Goal: Task Accomplishment & Management: Manage account settings

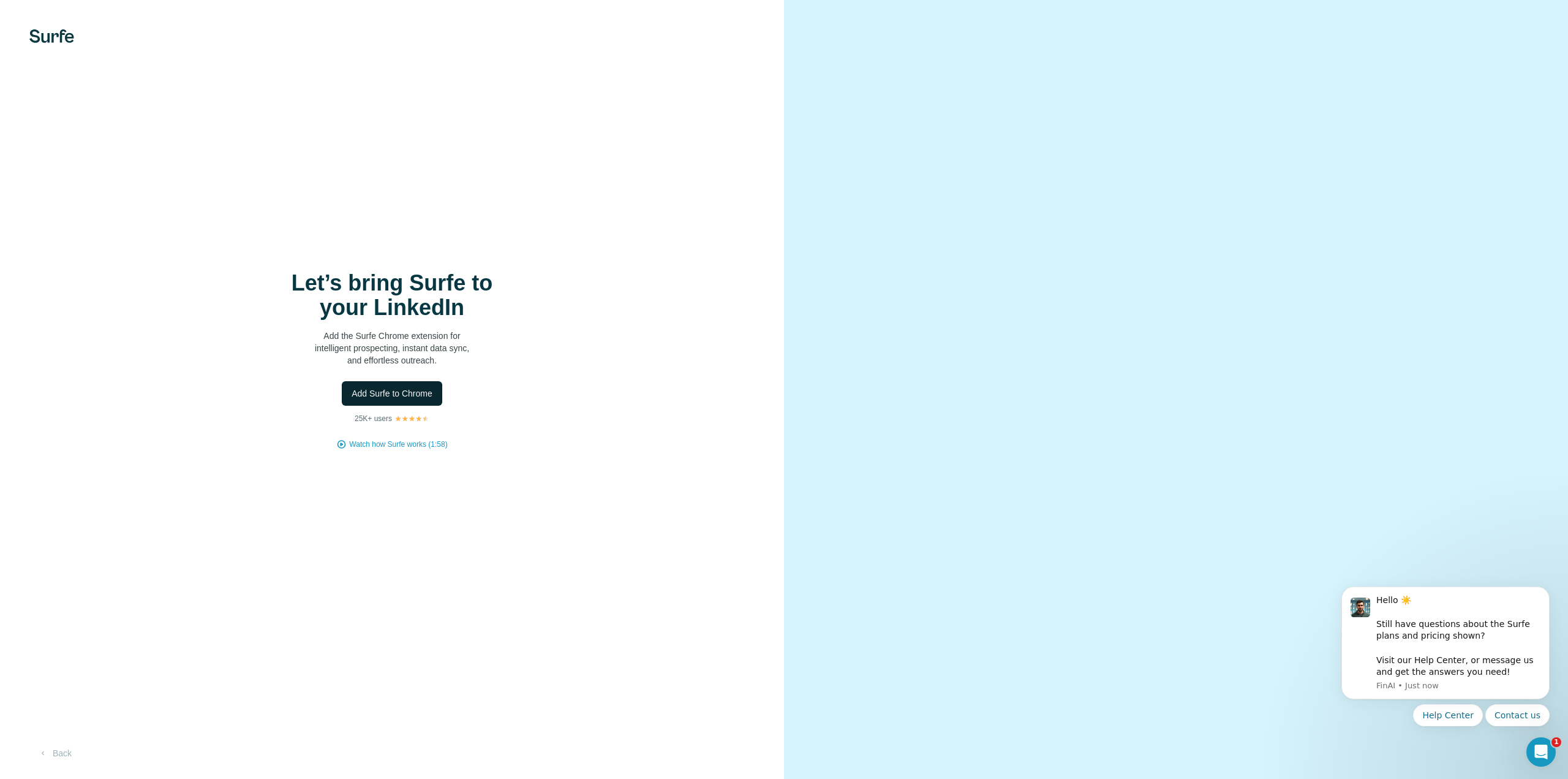
click at [403, 390] on span "Add Surfe to Chrome" at bounding box center [392, 393] width 81 height 12
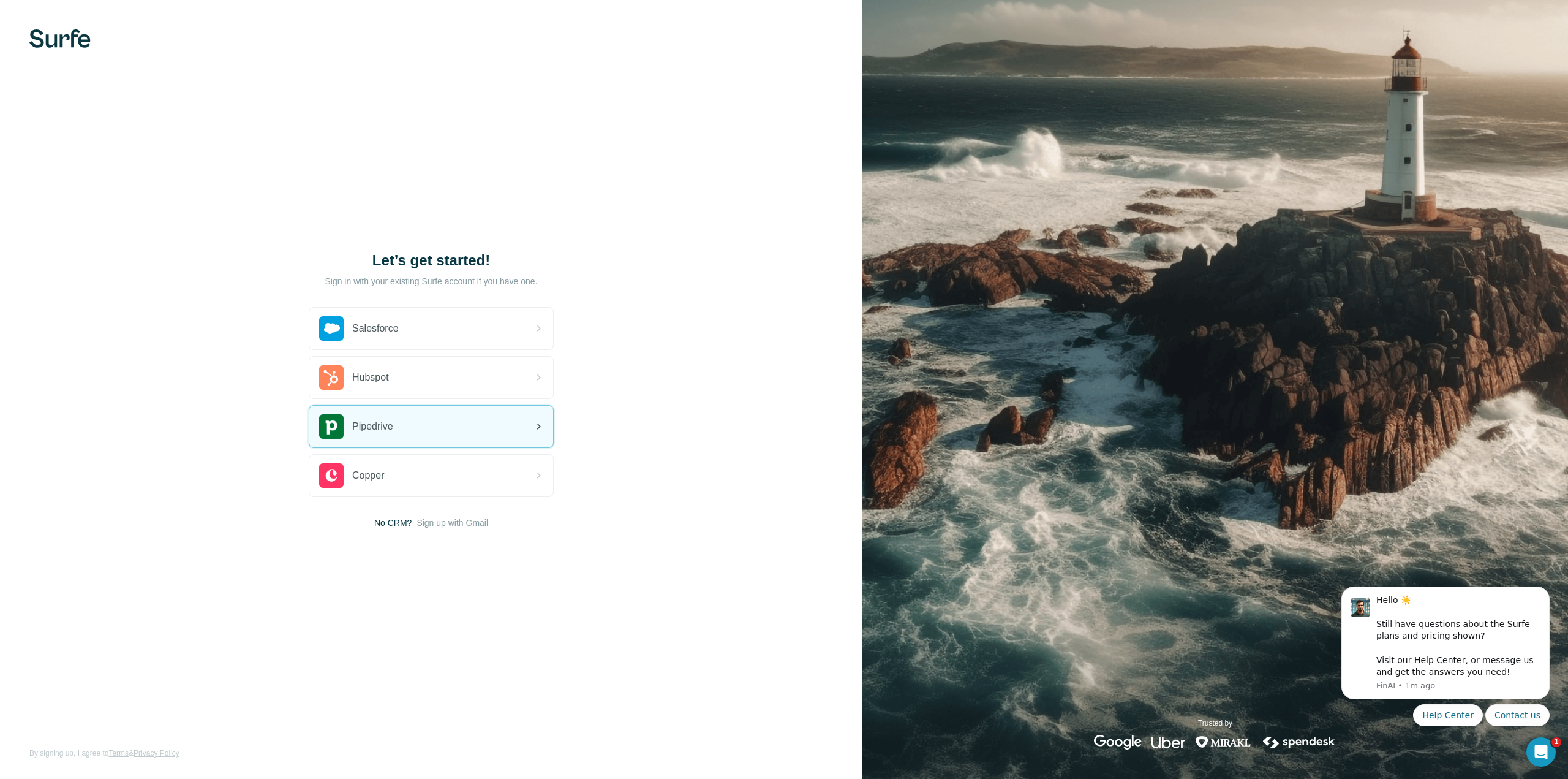
click at [442, 436] on div "Pipedrive" at bounding box center [431, 426] width 244 height 42
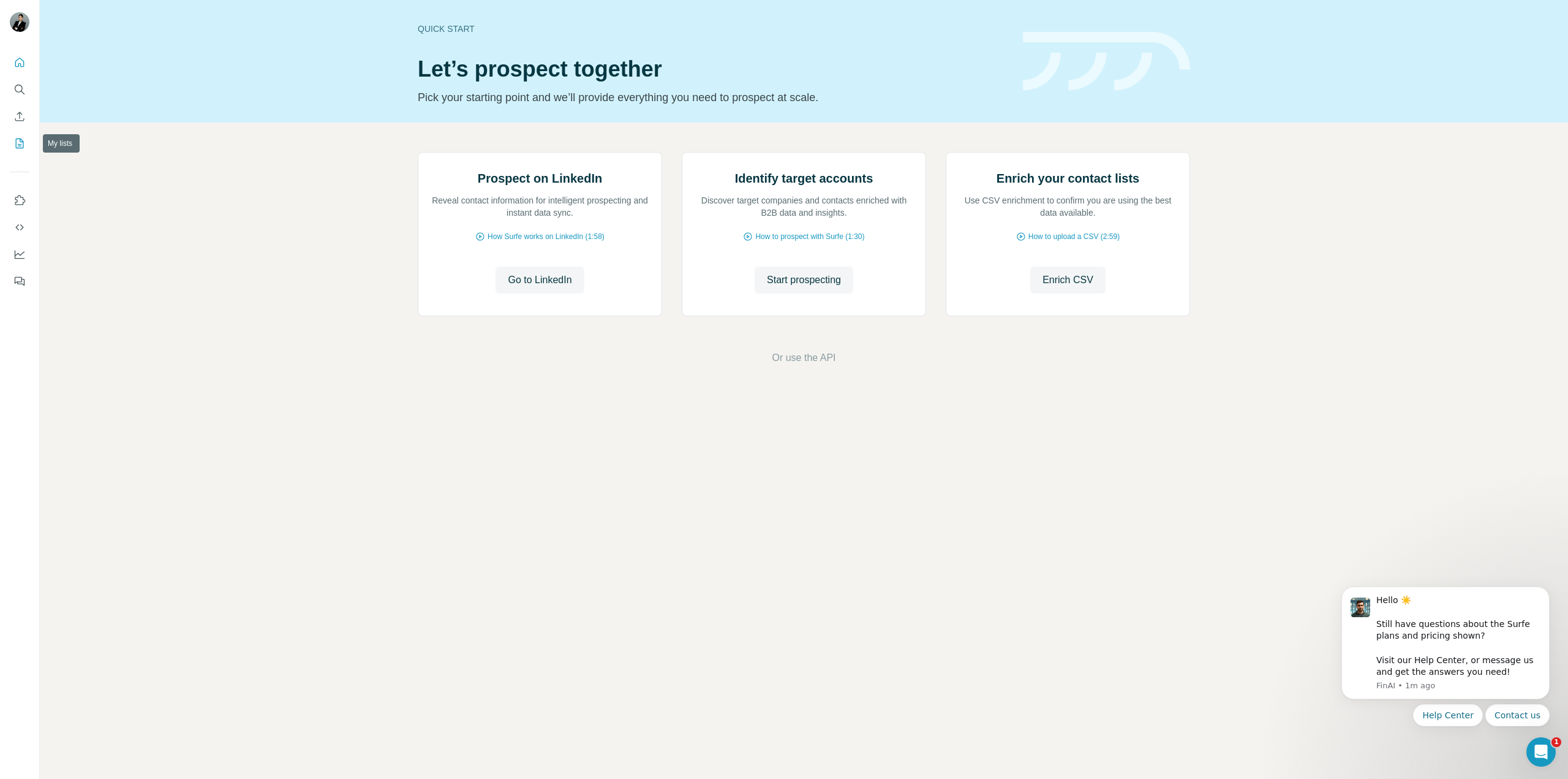
click at [19, 153] on button "My lists" at bounding box center [19, 143] width 19 height 22
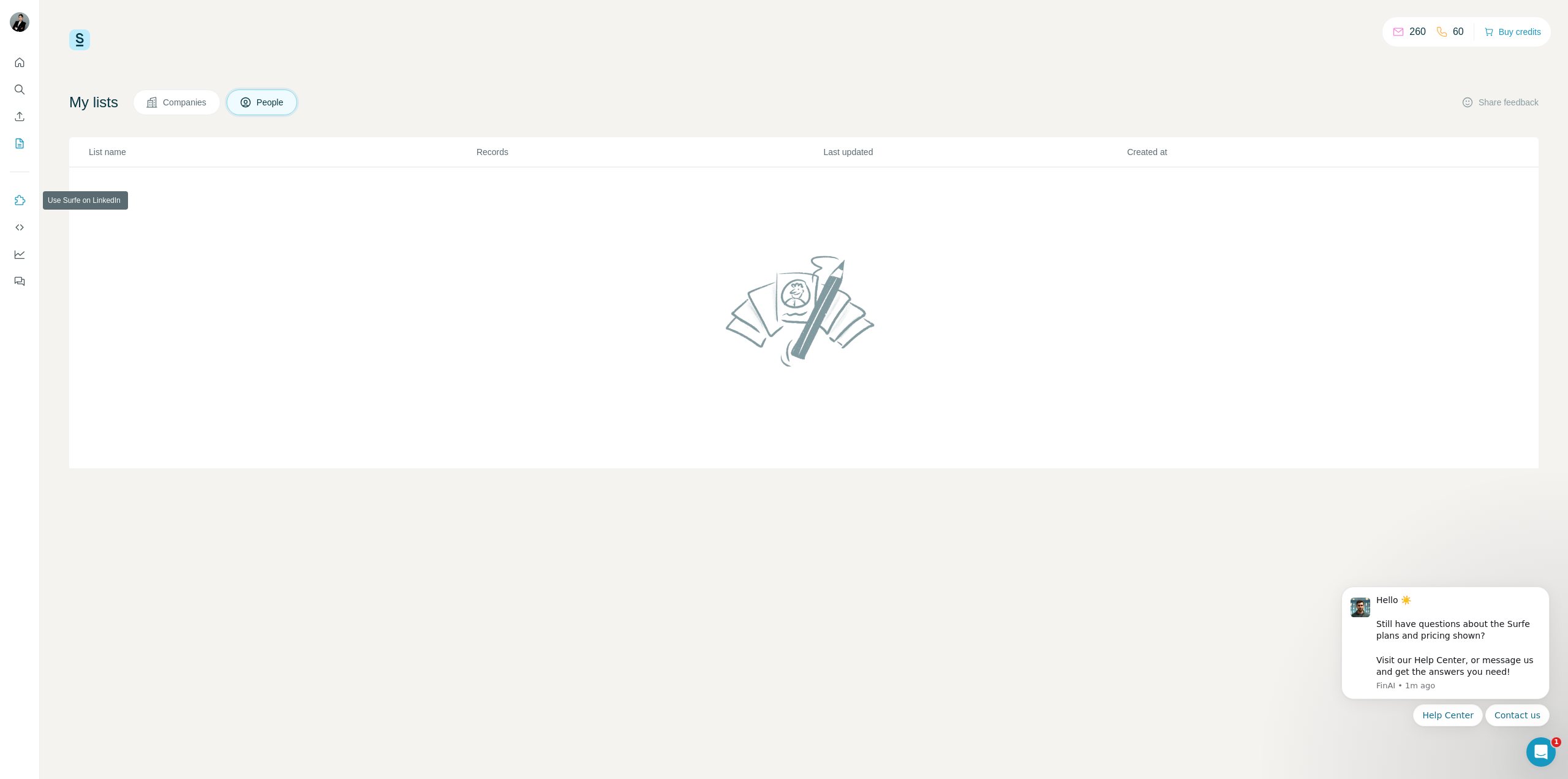
click at [19, 203] on icon "Use Surfe on LinkedIn" at bounding box center [19, 200] width 12 height 12
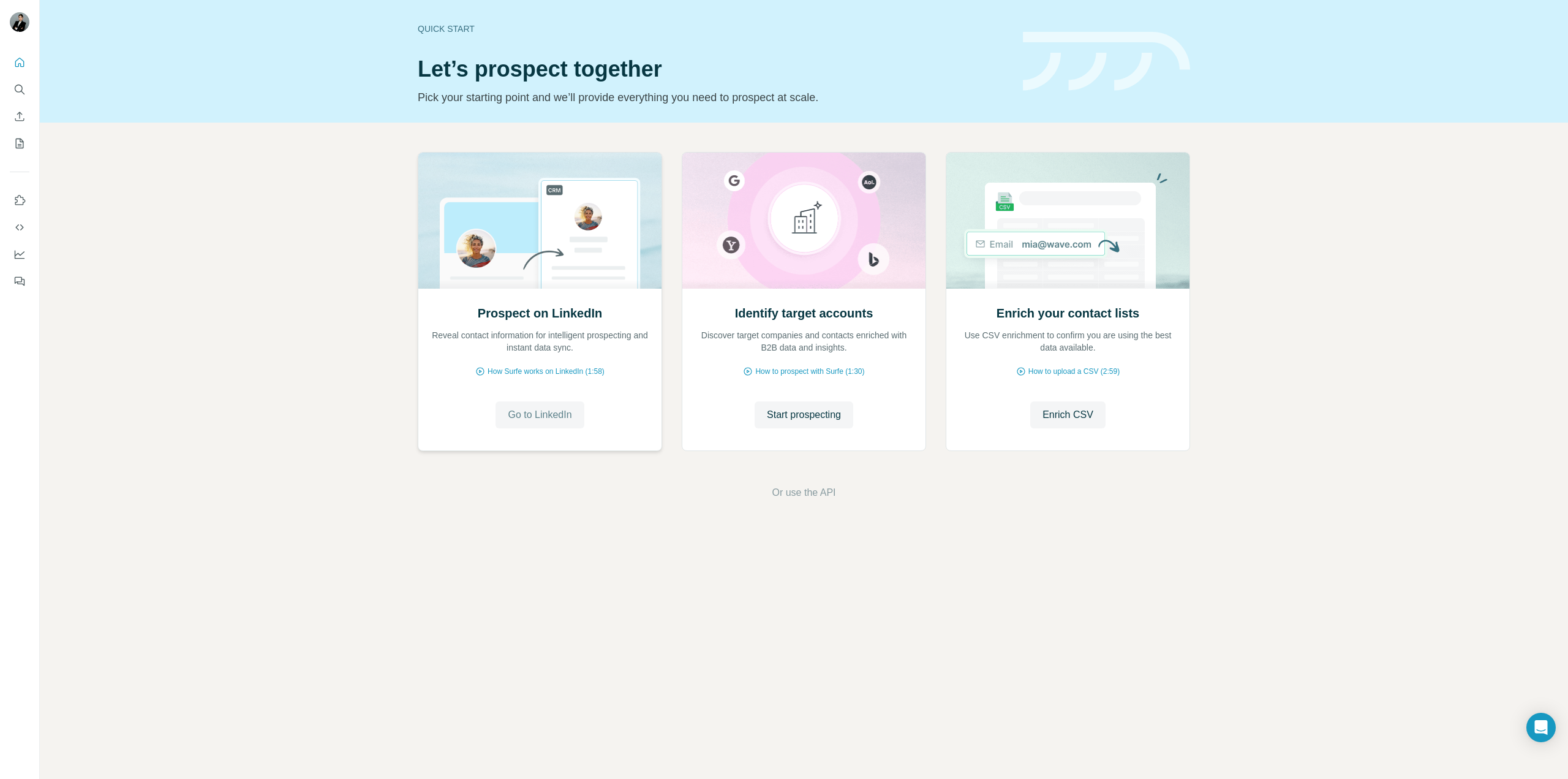
click at [534, 426] on button "Go to LinkedIn" at bounding box center [540, 415] width 88 height 27
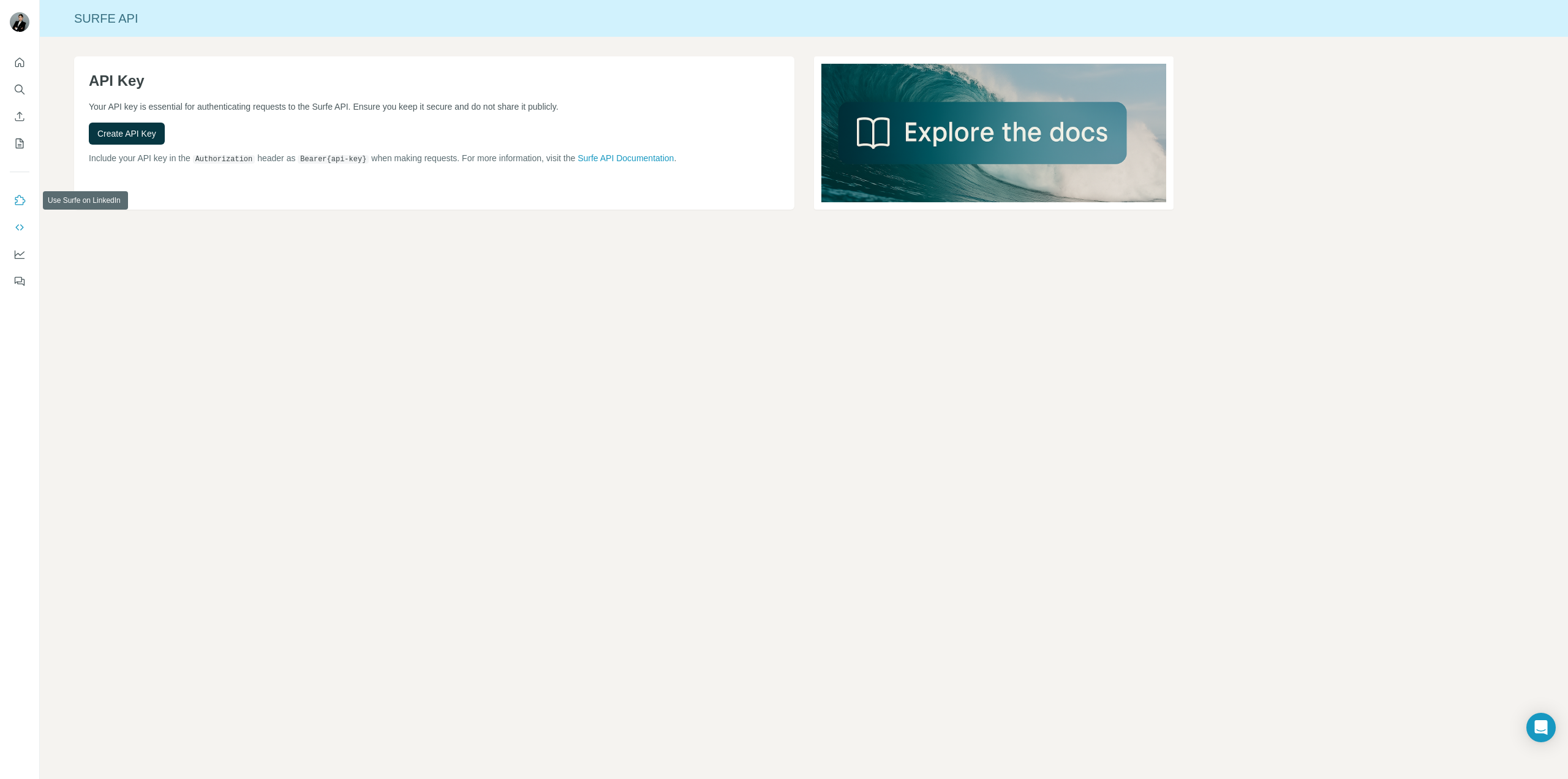
click at [24, 200] on icon "Use Surfe on LinkedIn" at bounding box center [20, 200] width 10 height 10
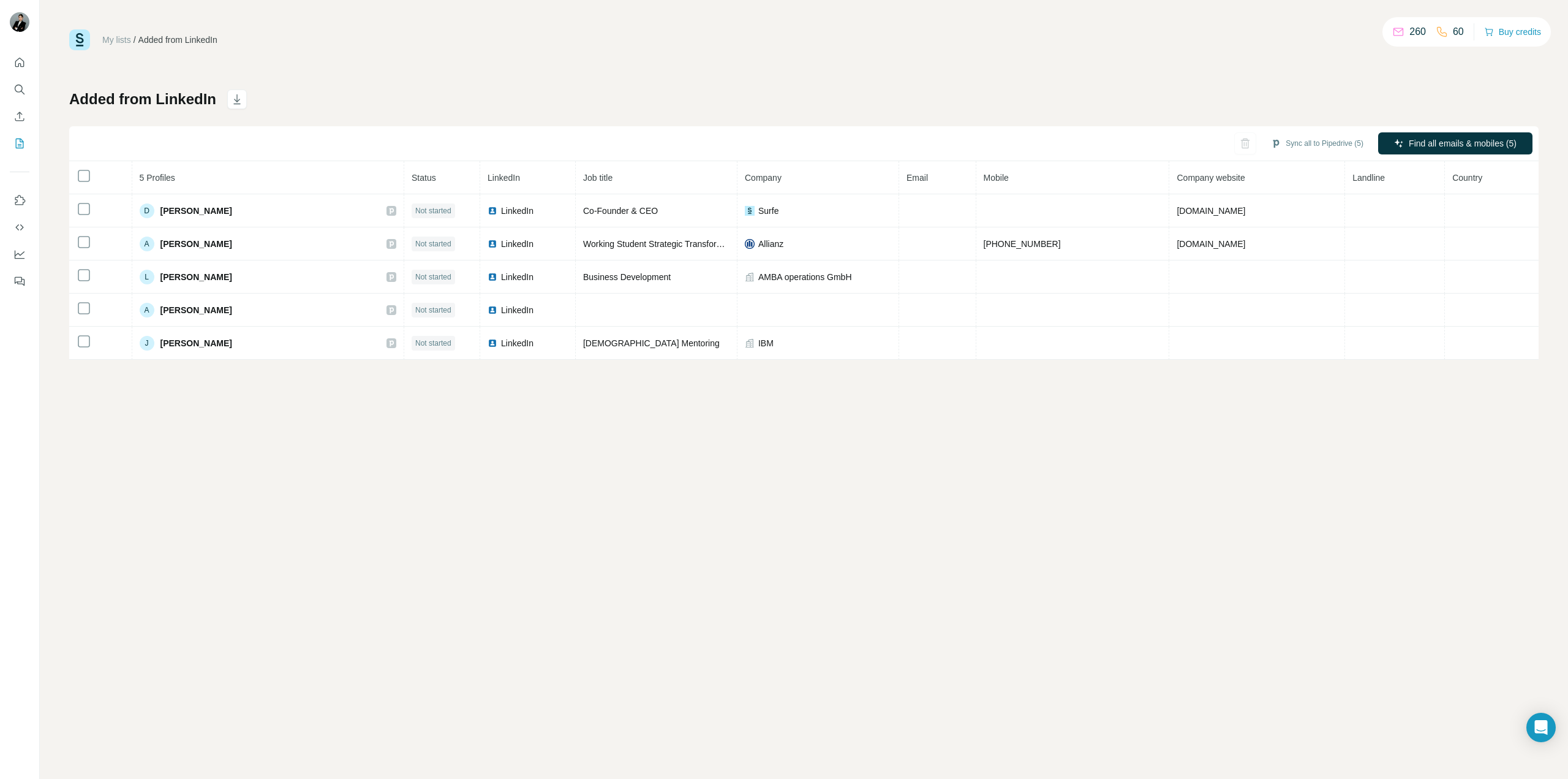
click at [753, 157] on div "Sync all to Pipedrive (5) Find all emails & mobiles (5)" at bounding box center [804, 143] width 1469 height 35
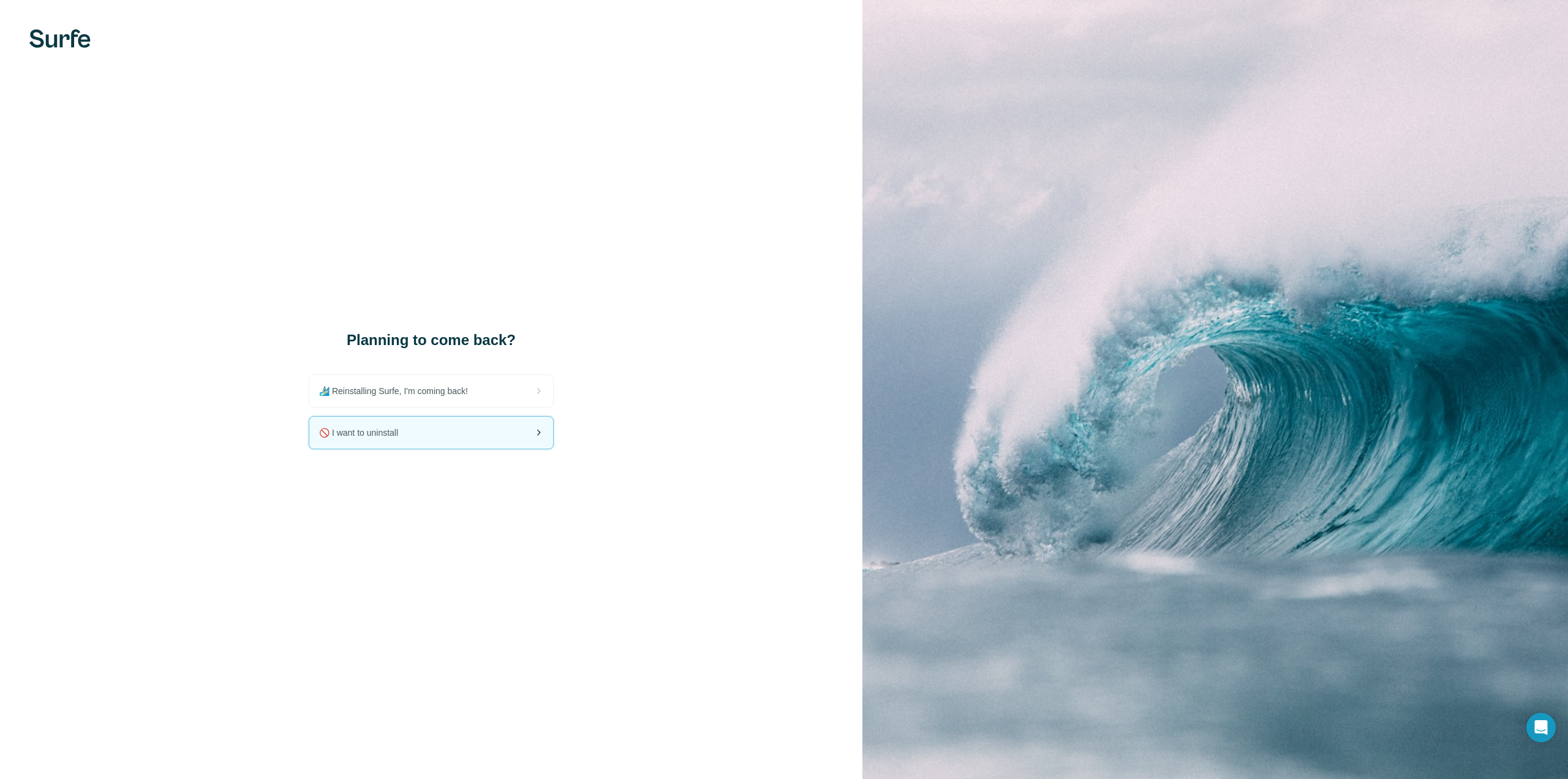
click at [478, 441] on div "🚫 I want to uninstall" at bounding box center [431, 433] width 244 height 32
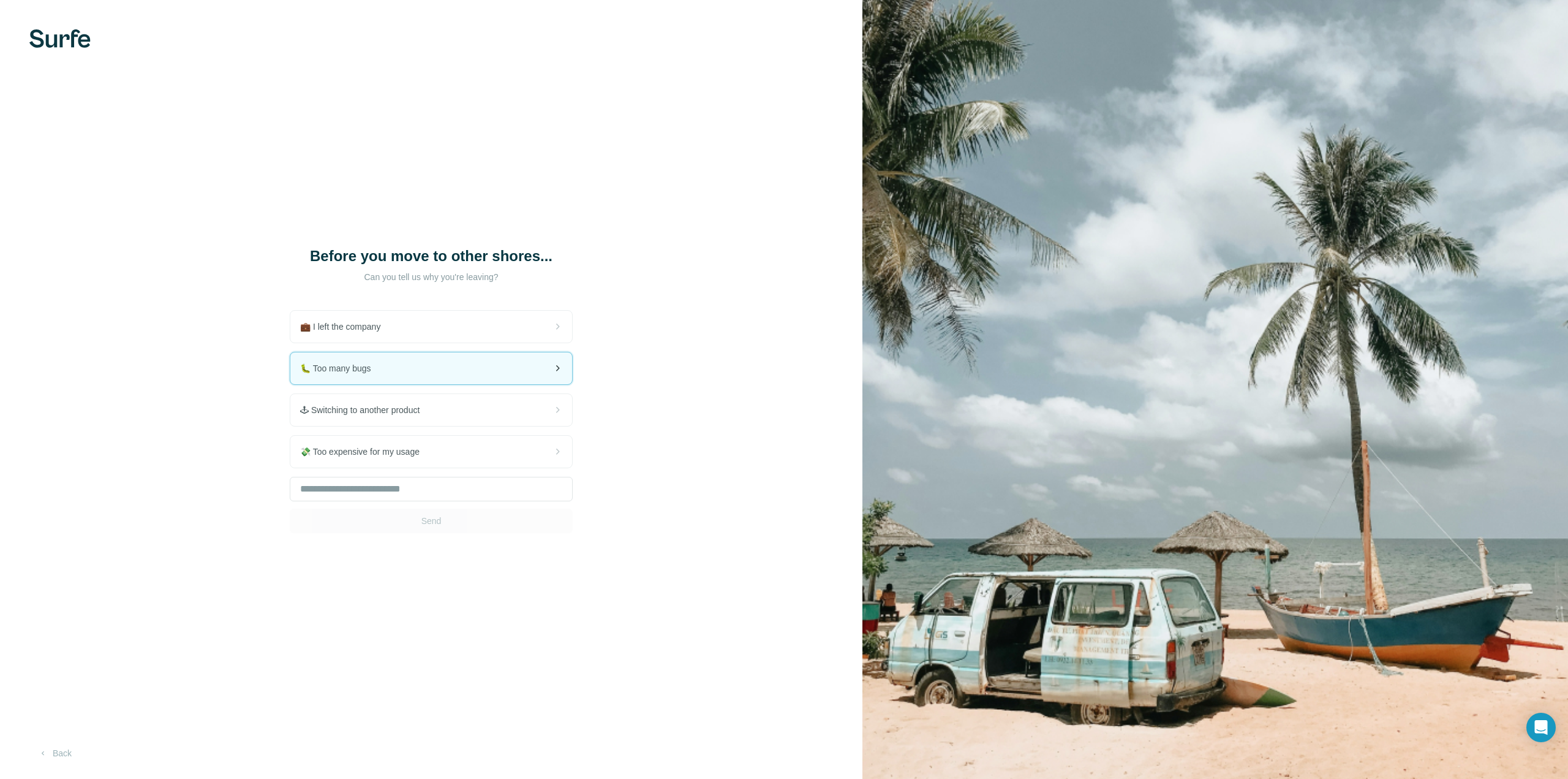
click at [440, 362] on div "🐛 Too many bugs" at bounding box center [431, 369] width 282 height 32
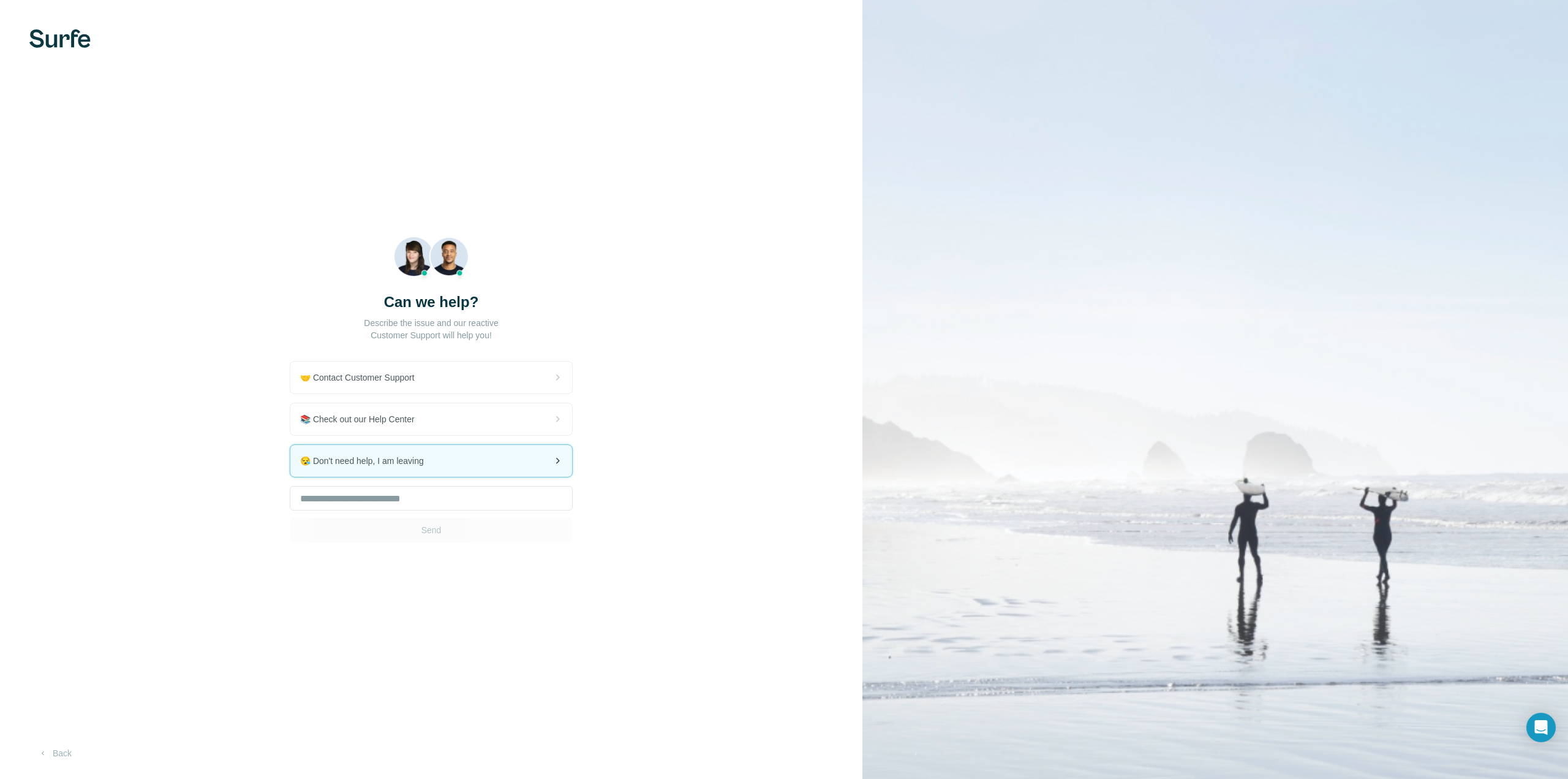
click at [503, 452] on div "😪 Don't need help, I am leaving" at bounding box center [431, 461] width 282 height 32
